Goal: Task Accomplishment & Management: Complete application form

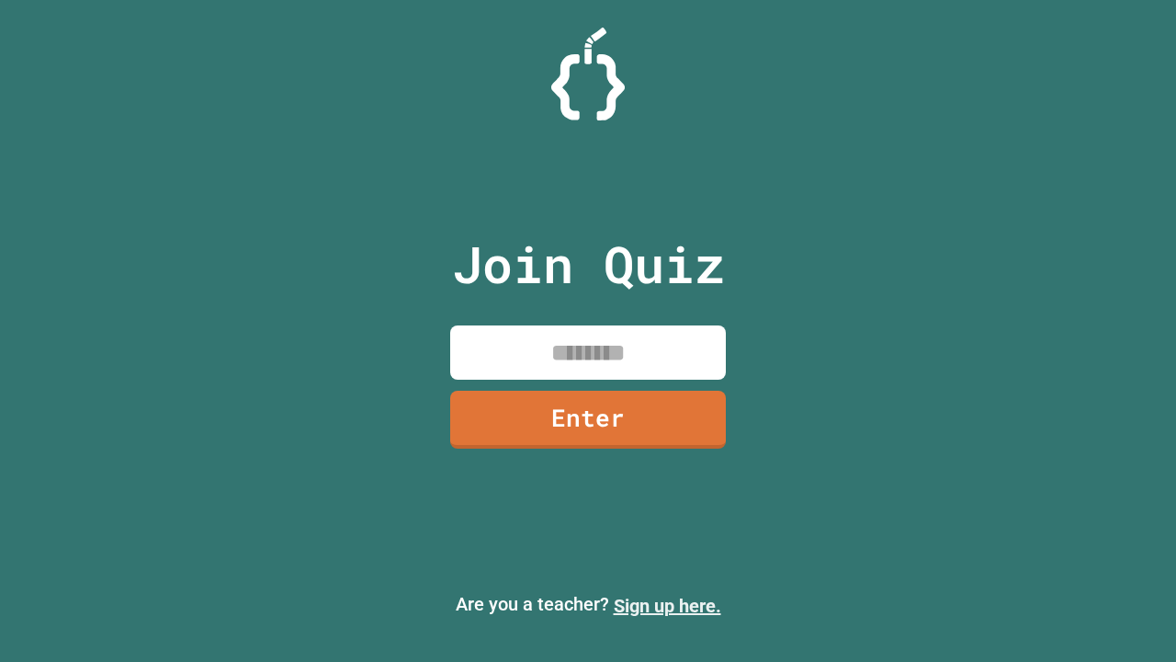
click at [667, 606] on link "Sign up here." at bounding box center [668, 606] width 108 height 22
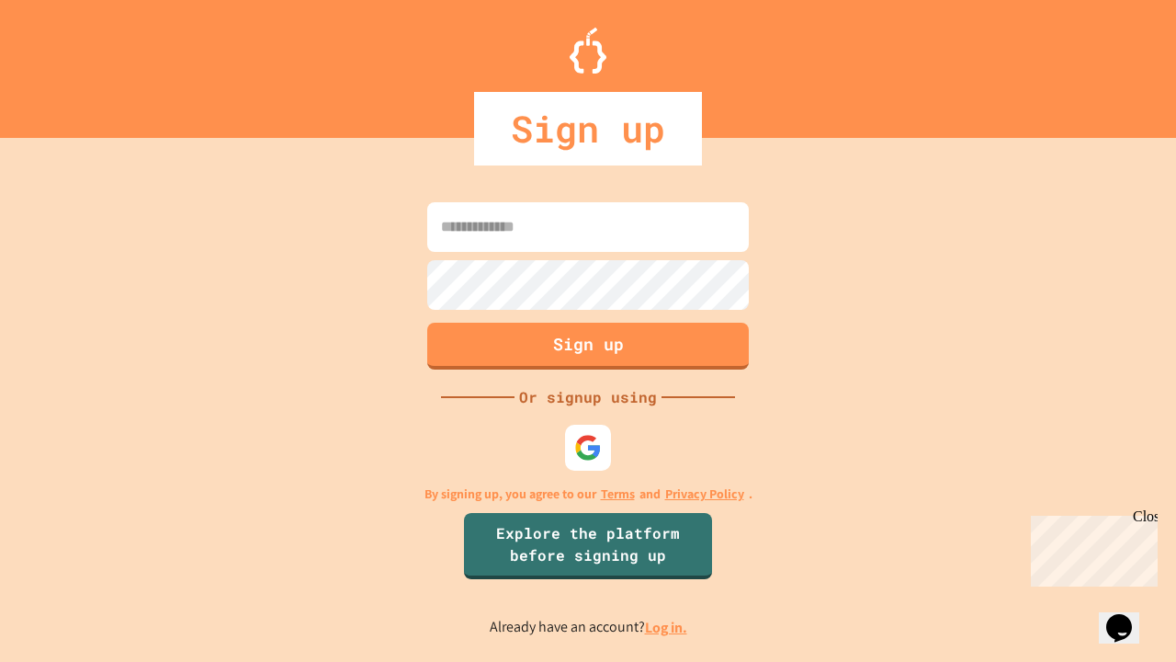
click at [667, 627] on link "Log in." at bounding box center [666, 626] width 42 height 19
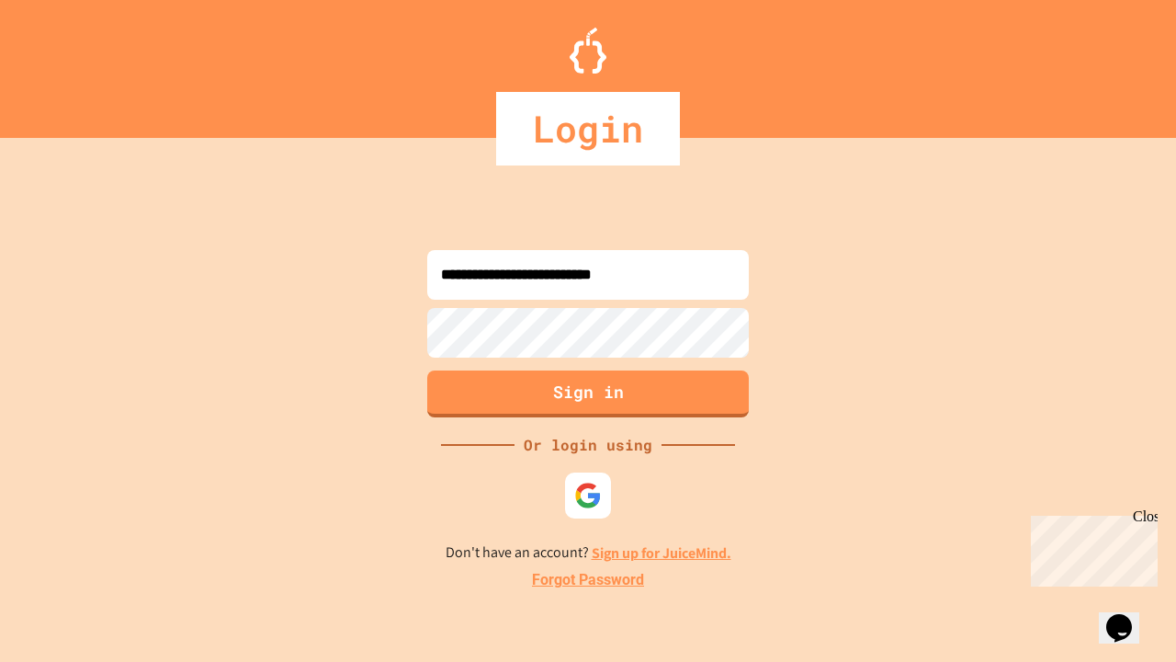
type input "**********"
